Goal: Task Accomplishment & Management: Use online tool/utility

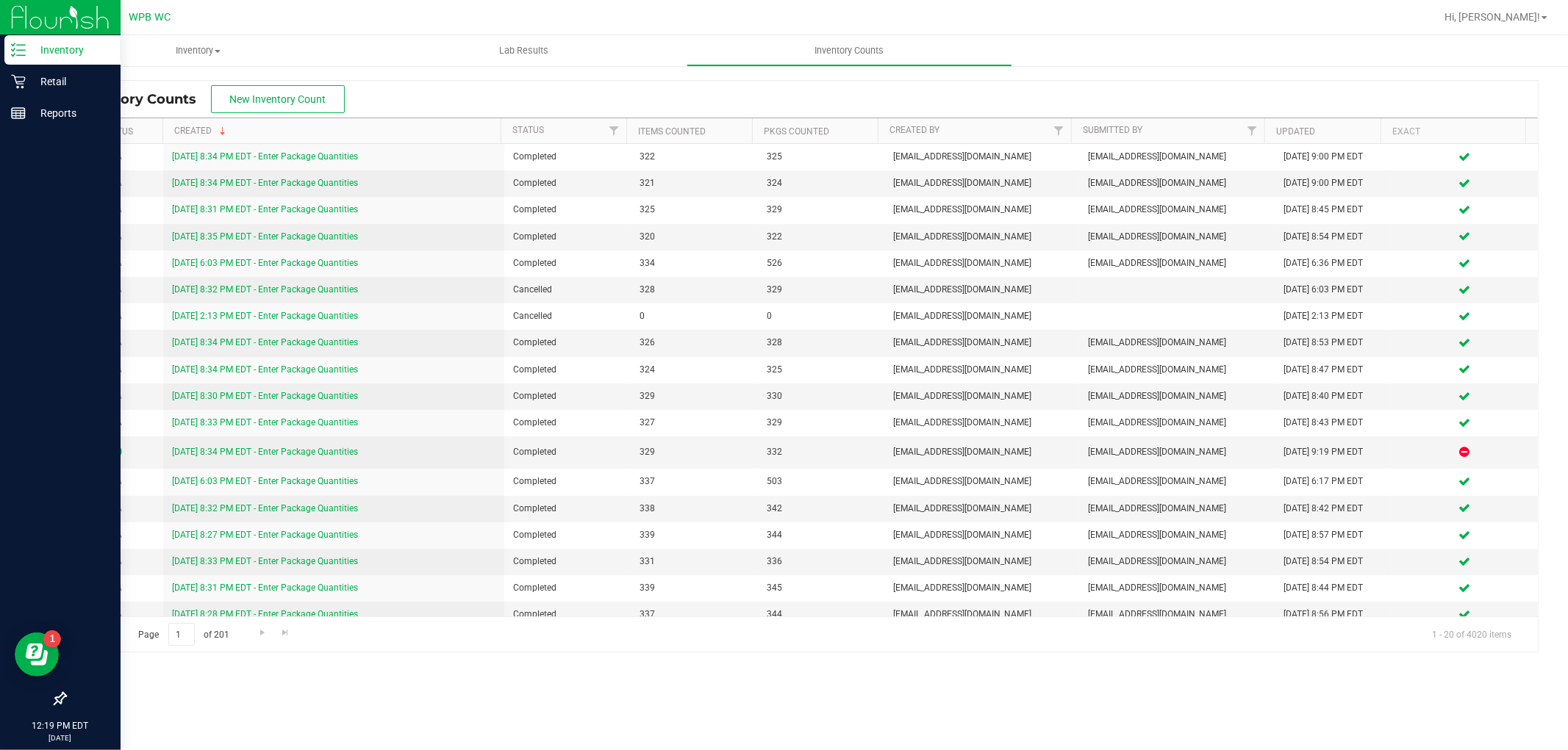
click at [64, 54] on p "Inventory" at bounding box center [69, 50] width 88 height 18
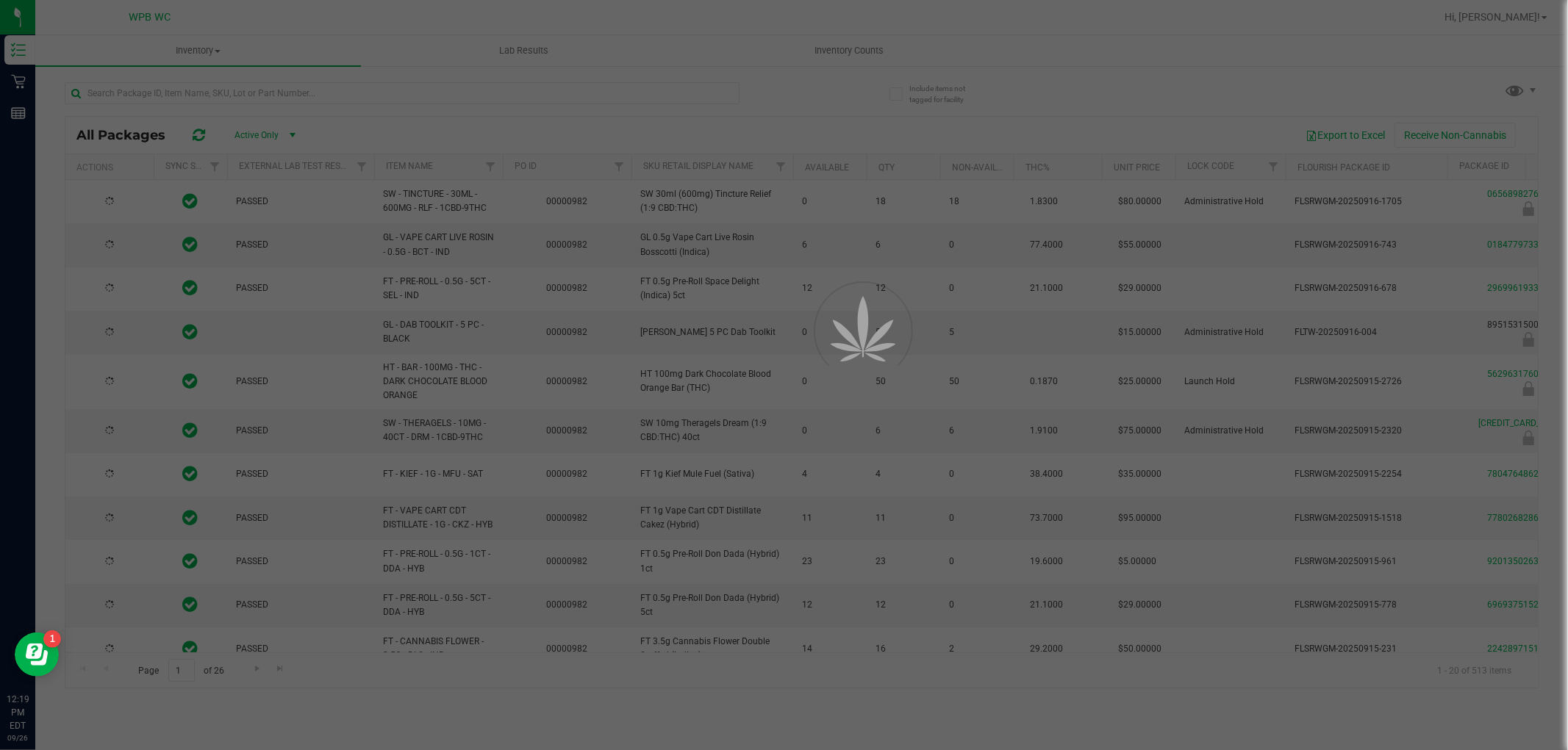
type input "[DATE]"
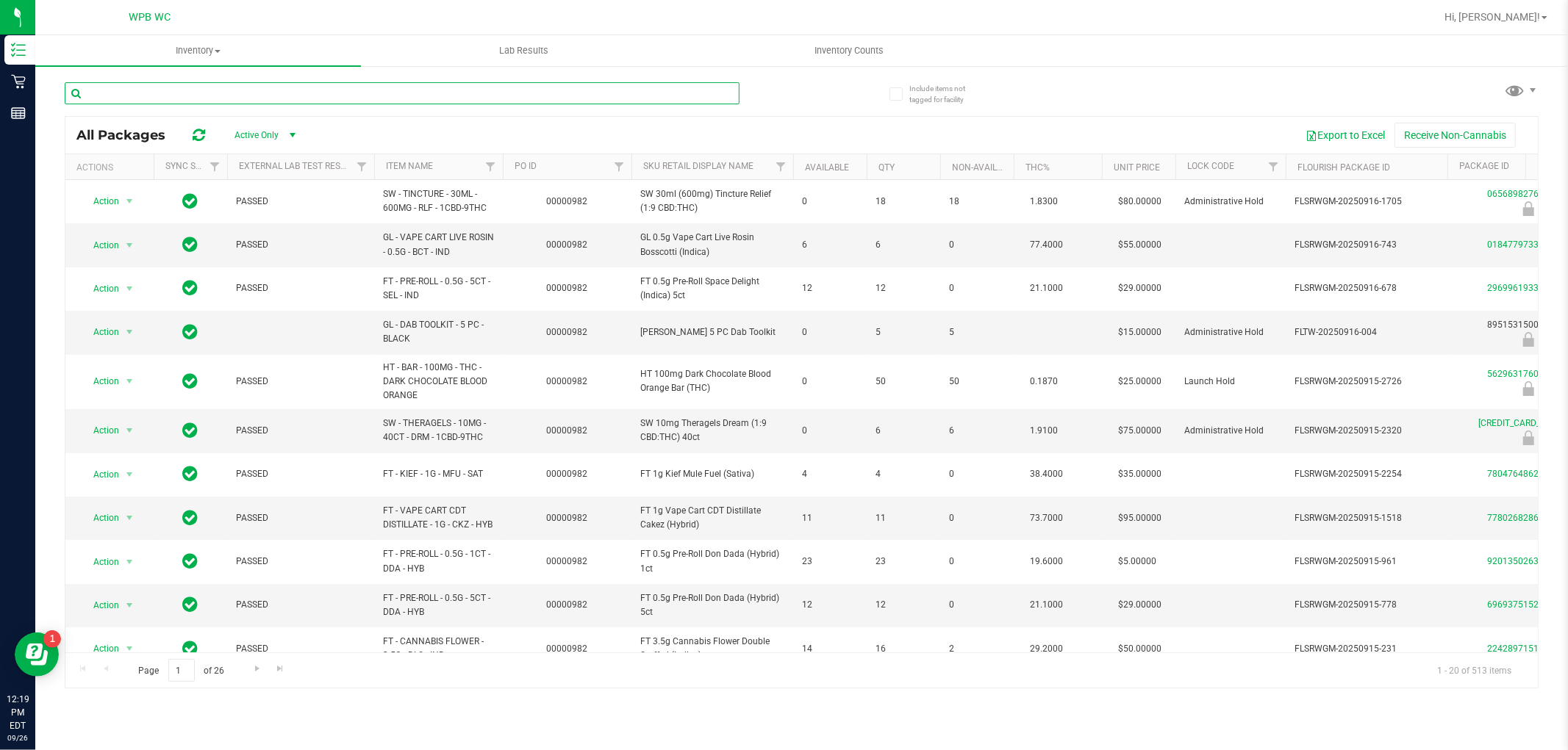
click at [224, 92] on input "text" at bounding box center [402, 93] width 675 height 22
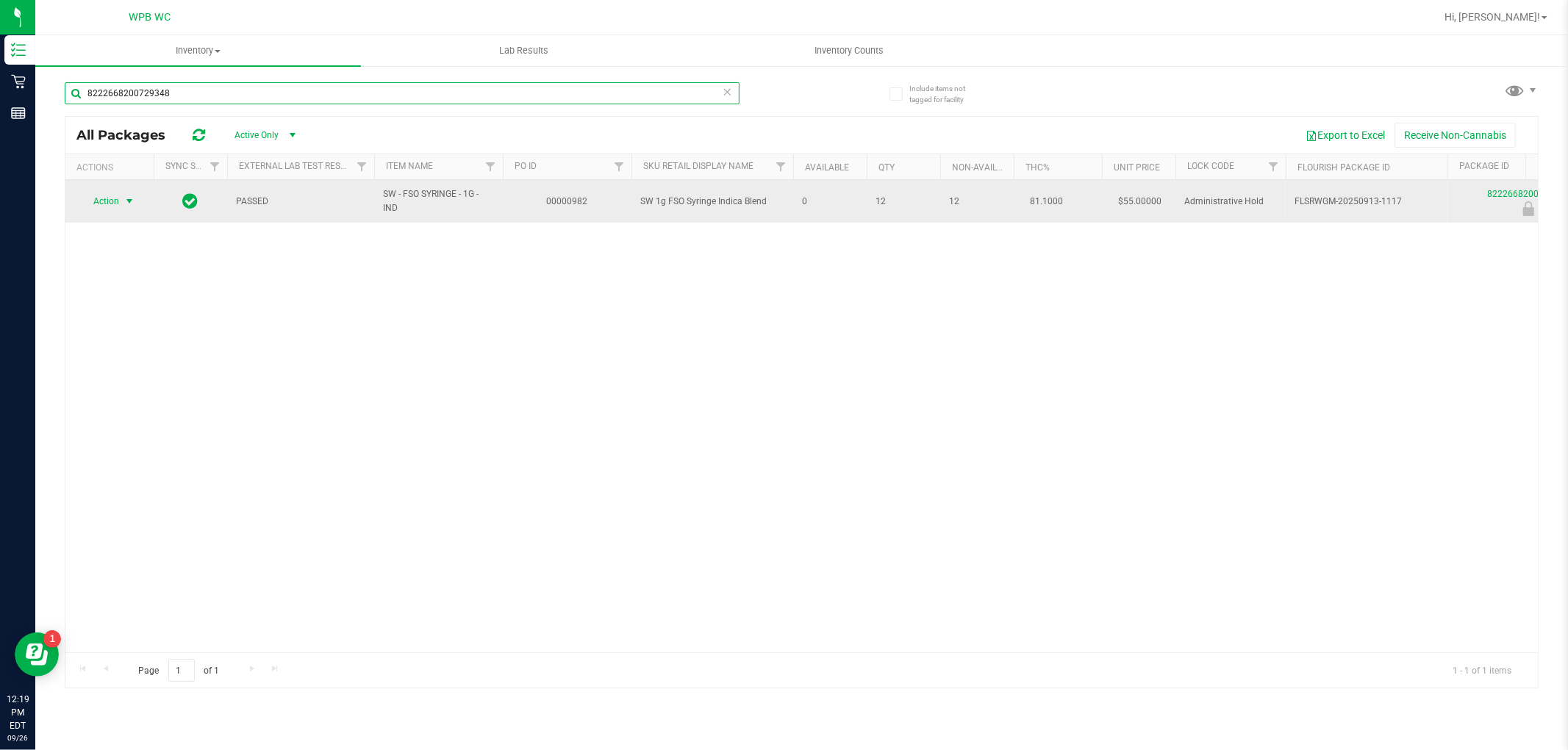
type input "8222668200729348"
click at [124, 197] on span "select" at bounding box center [129, 201] width 11 height 11
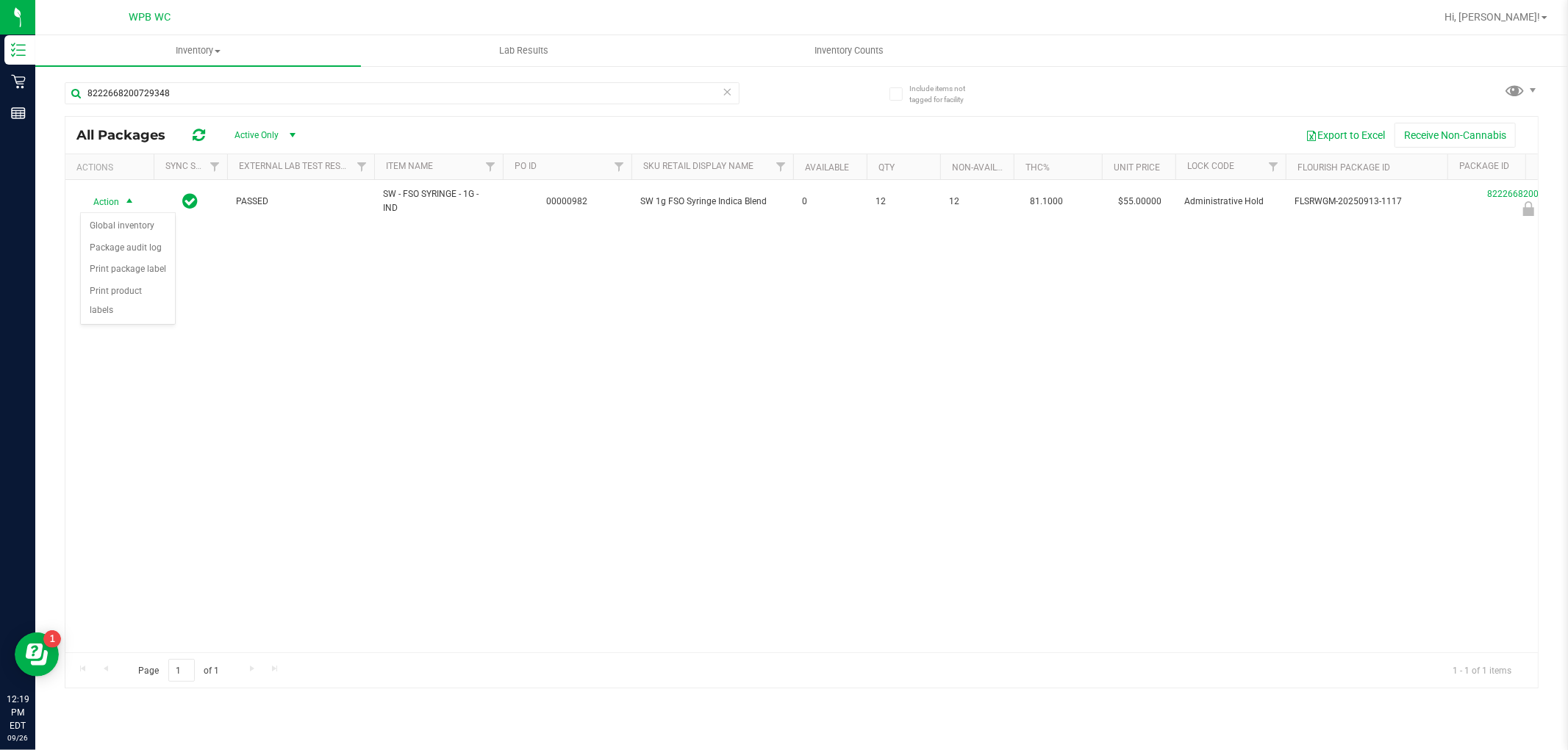
click at [255, 297] on div "Action Action Global inventory Package audit log Print package label Print prod…" at bounding box center [801, 417] width 1473 height 472
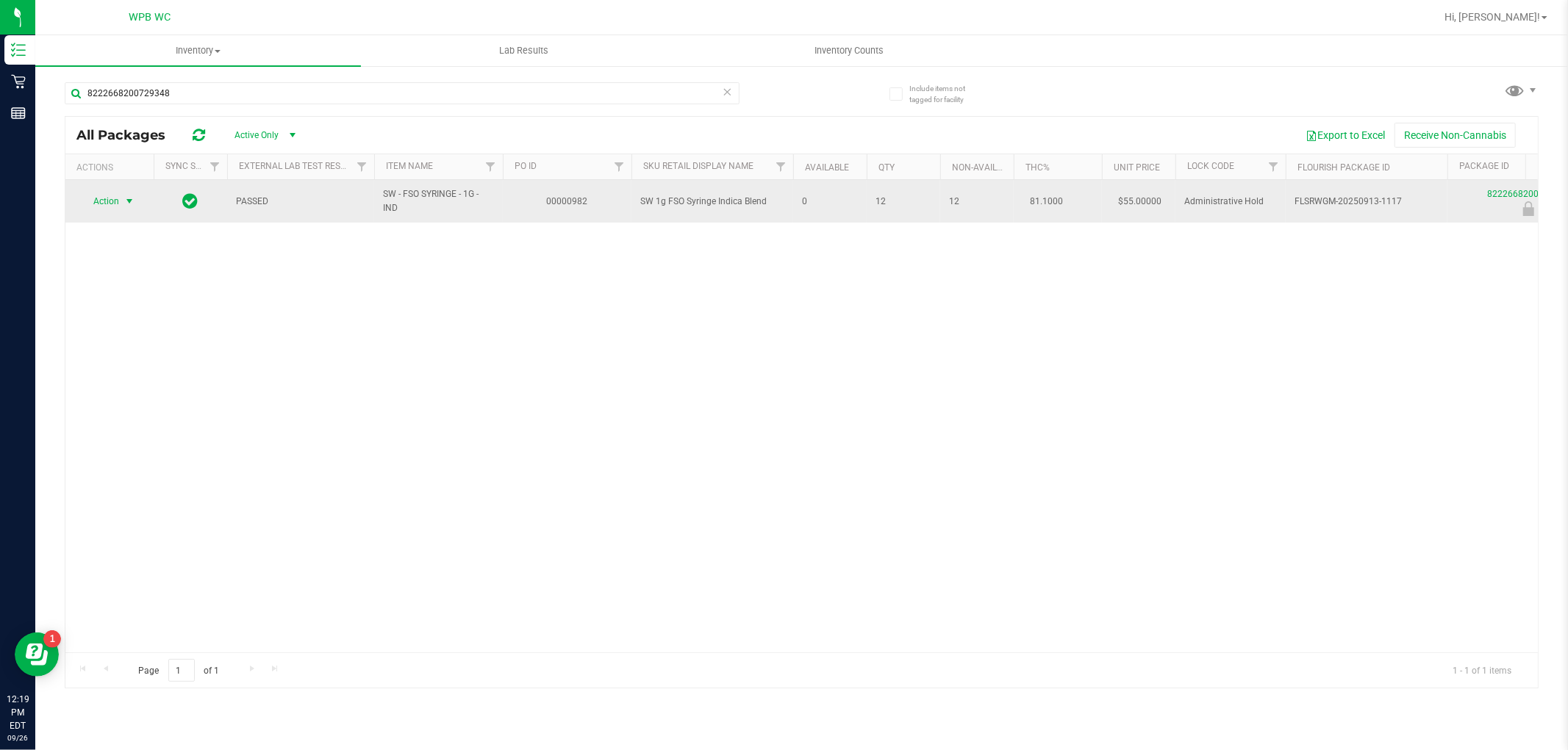
click at [106, 207] on span "Action" at bounding box center [100, 201] width 40 height 21
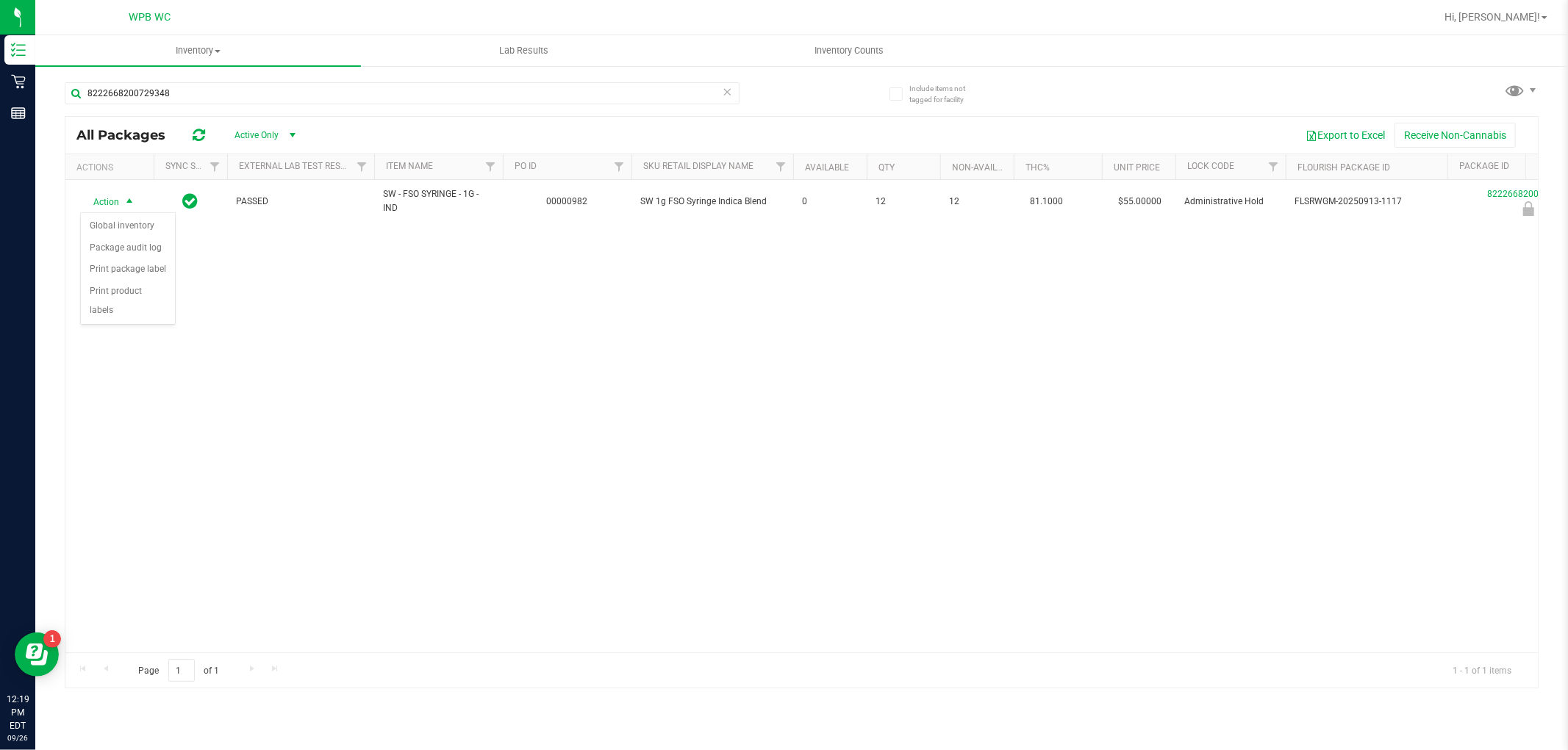
click at [250, 340] on div "Action Action Global inventory Package audit log Print package label Print prod…" at bounding box center [801, 417] width 1473 height 472
